Goal: Check status: Check status

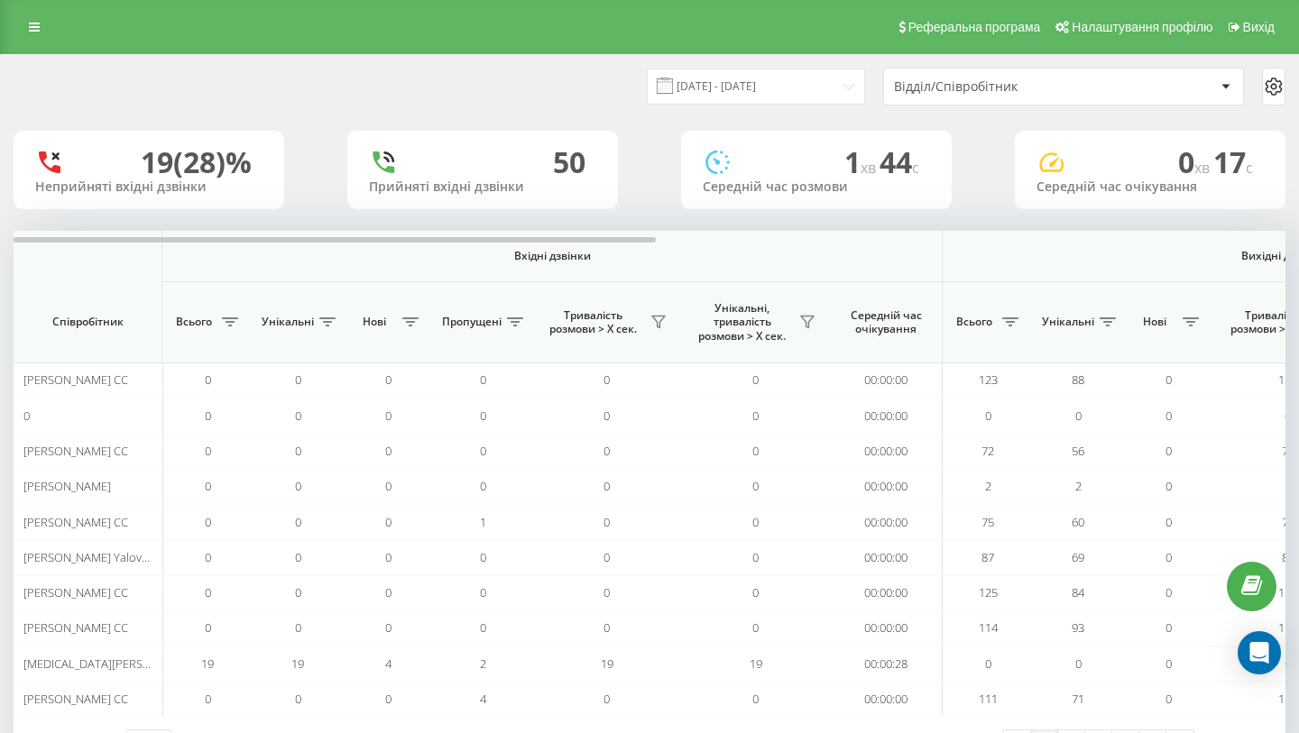
click at [948, 110] on div "[DATE] - [DATE] Відділ/Співробітник" at bounding box center [649, 86] width 1297 height 63
click at [952, 89] on div "Відділ/Співробітник" at bounding box center [1002, 86] width 216 height 15
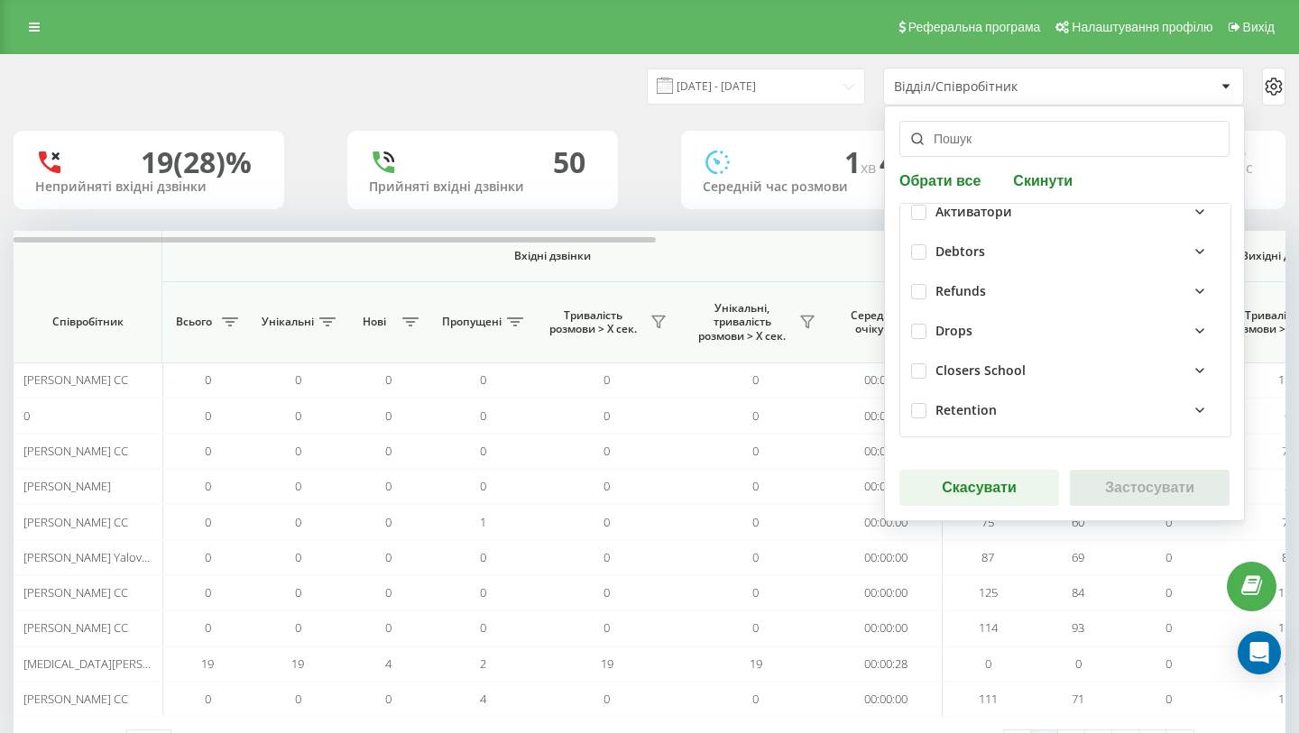
scroll to position [394, 0]
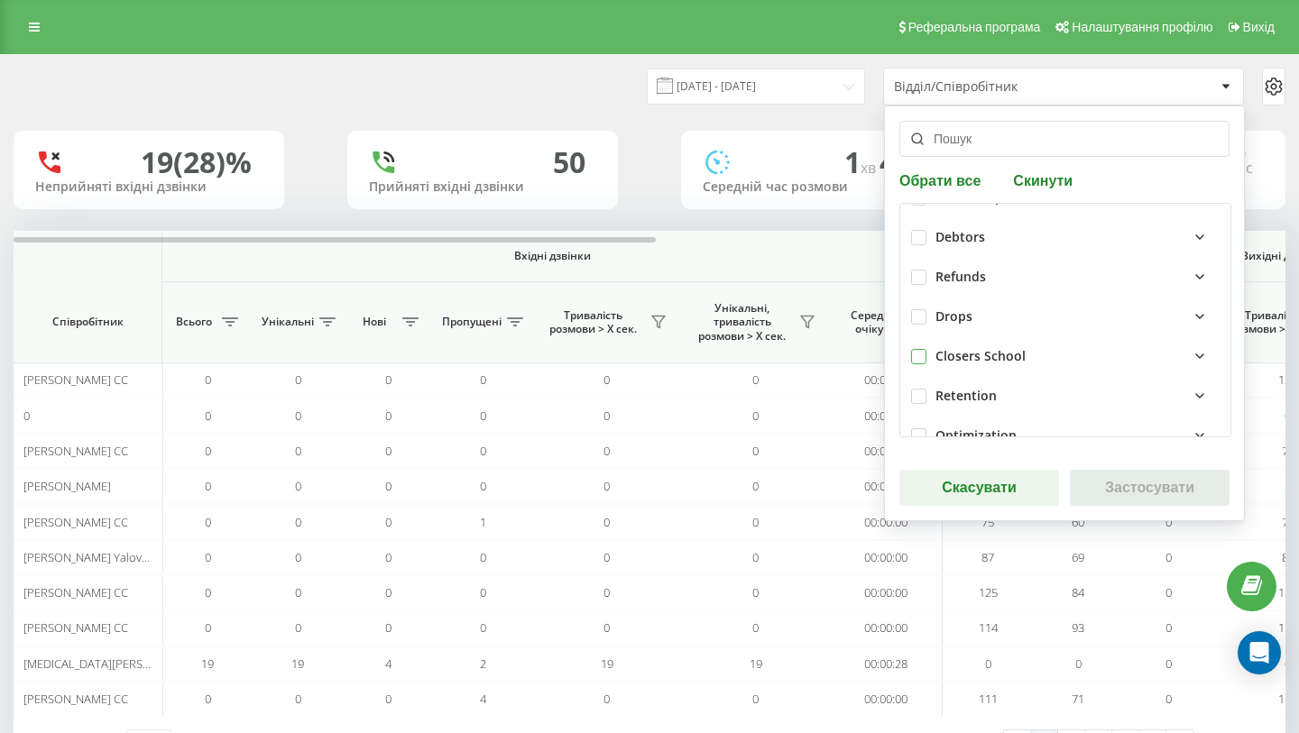
click at [914, 349] on label at bounding box center [918, 349] width 15 height 0
checkbox input "true"
click at [1126, 487] on button "Застосувати" at bounding box center [1150, 488] width 160 height 36
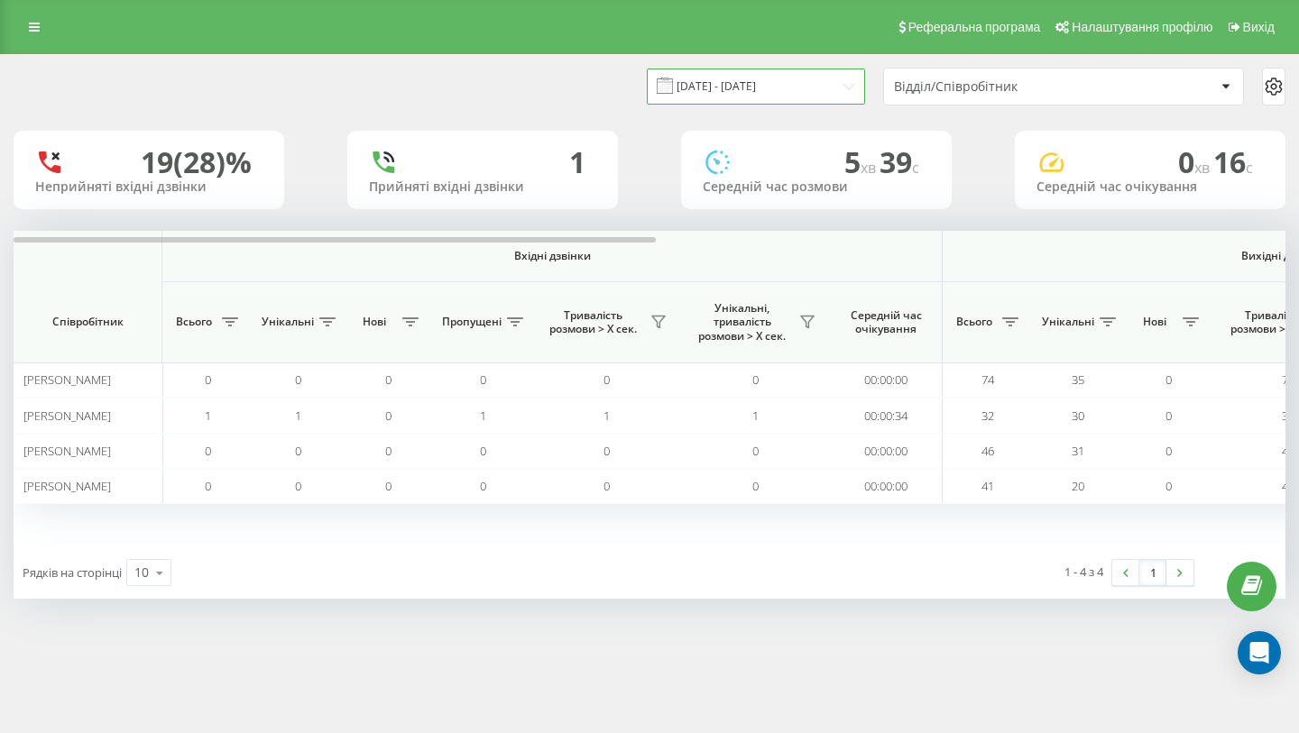
click at [848, 90] on input "[DATE] - [DATE]" at bounding box center [756, 86] width 218 height 35
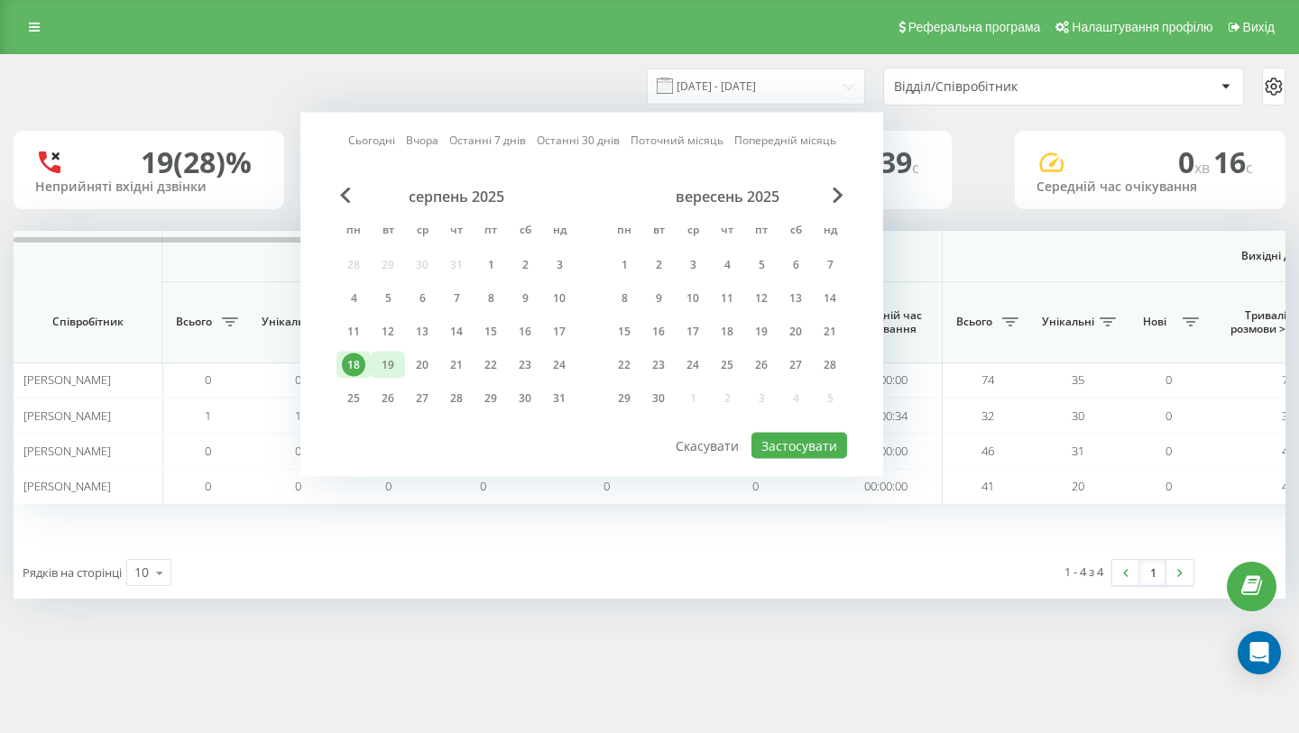
click at [391, 360] on div "19" at bounding box center [387, 365] width 23 height 23
click at [803, 456] on button "Застосувати" at bounding box center [799, 446] width 96 height 26
type input "[DATE] - [DATE]"
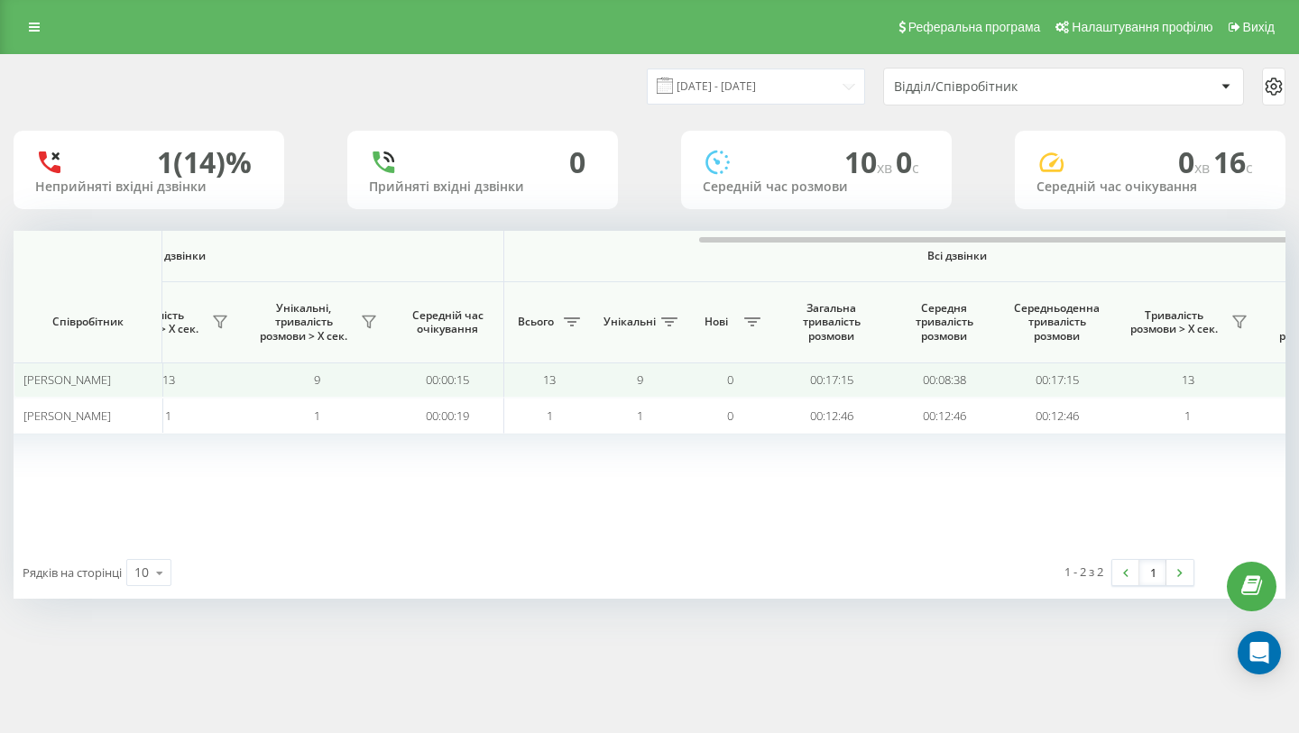
scroll to position [0, 1245]
